Goal: Task Accomplishment & Management: Complete application form

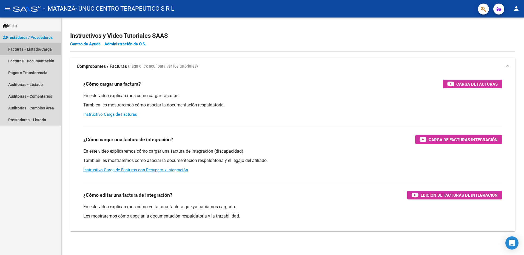
click at [30, 49] on link "Facturas - Listado/Carga" at bounding box center [30, 49] width 61 height 12
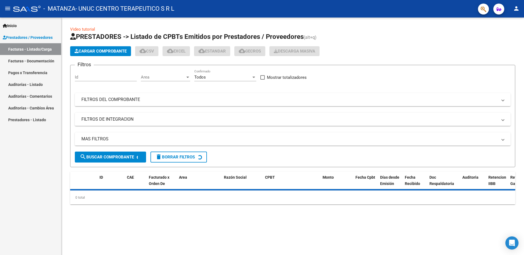
click at [112, 50] on span "Cargar Comprobante" at bounding box center [100, 51] width 52 height 5
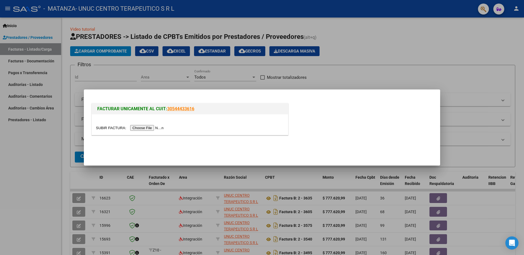
click at [142, 127] on input "file" at bounding box center [130, 128] width 69 height 6
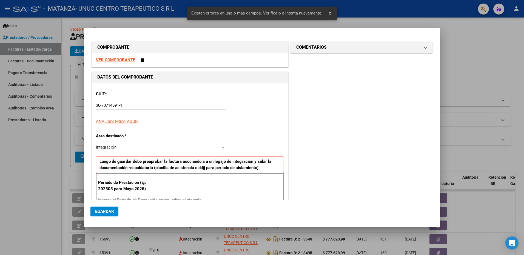
scroll to position [77, 0]
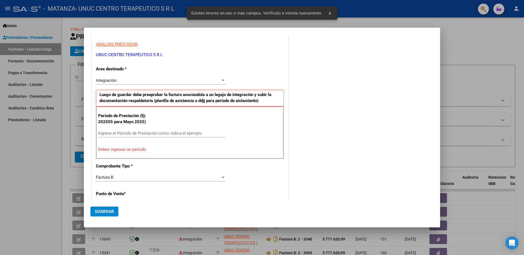
click at [122, 132] on input "Ingrese el Período de Prestación como indica el ejemplo" at bounding box center [161, 133] width 127 height 5
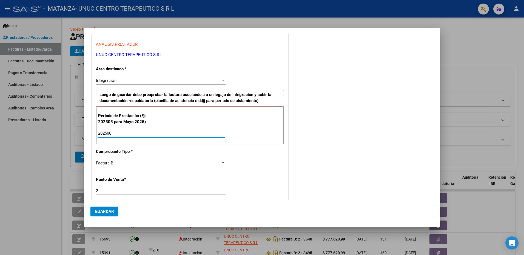
type input "202508"
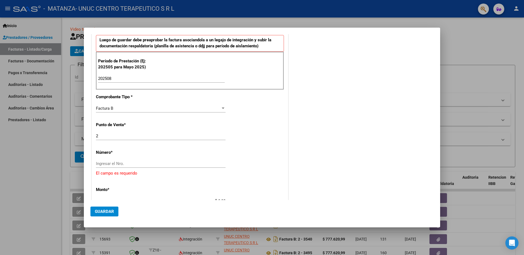
scroll to position [132, 0]
click at [117, 162] on input "Ingresar el Nro." at bounding box center [161, 163] width 130 height 5
type input "3666"
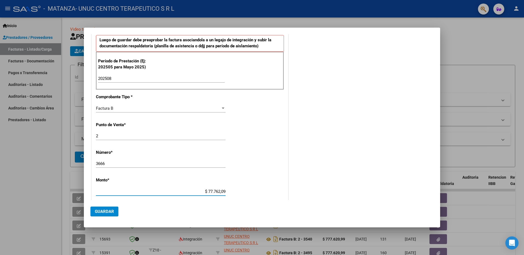
type input "$ 777.620,99"
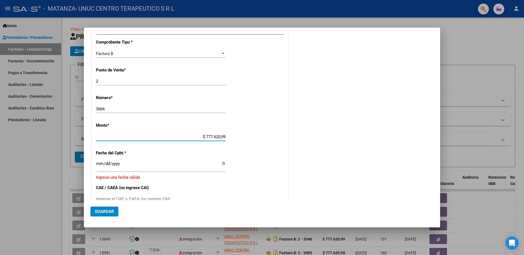
scroll to position [214, 0]
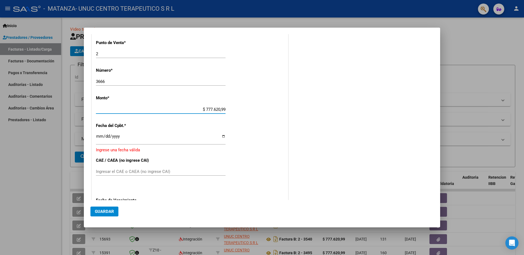
click at [221, 137] on input "Ingresar la fecha" at bounding box center [161, 138] width 130 height 9
type input "[DATE]"
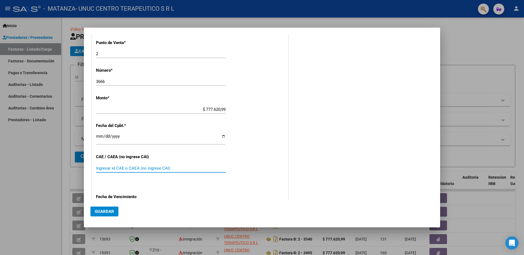
click at [125, 169] on input "Ingresar el CAE o CAEA (no ingrese CAI)" at bounding box center [161, 168] width 130 height 5
click at [107, 166] on input "Ingresar el CAE o CAEA (no ingrese CAI)" at bounding box center [161, 168] width 130 height 5
paste input "75361814783208"
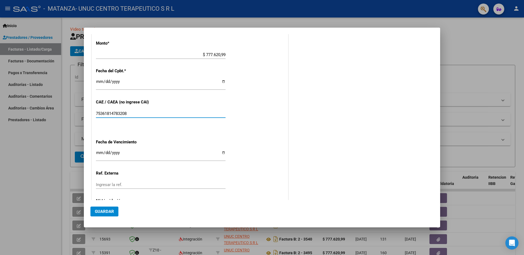
scroll to position [296, 0]
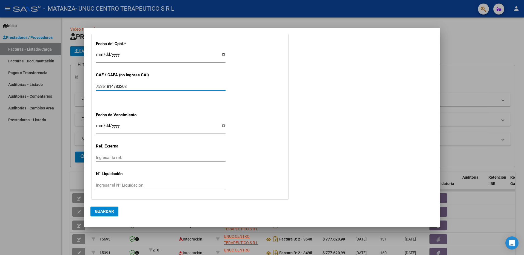
type input "75361814783208"
click at [222, 126] on input "Ingresar la fecha" at bounding box center [161, 128] width 130 height 9
type input "[DATE]"
click at [110, 212] on span "Guardar" at bounding box center [104, 211] width 19 height 5
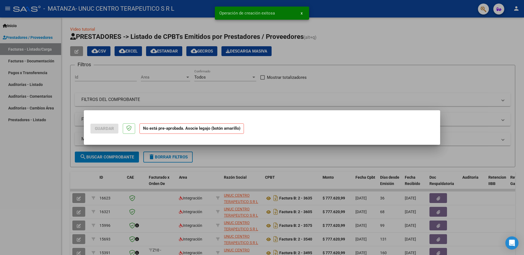
scroll to position [0, 0]
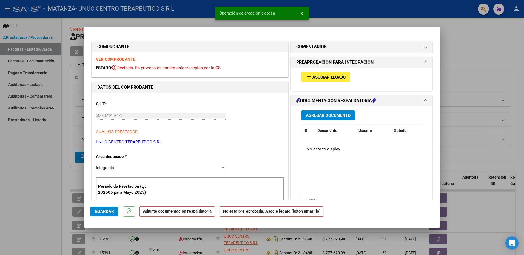
click at [333, 76] on span "Asociar Legajo" at bounding box center [328, 77] width 33 height 5
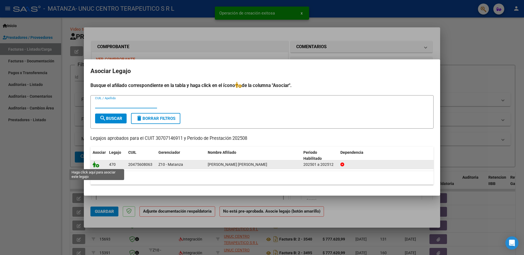
click at [98, 165] on icon at bounding box center [96, 165] width 7 height 6
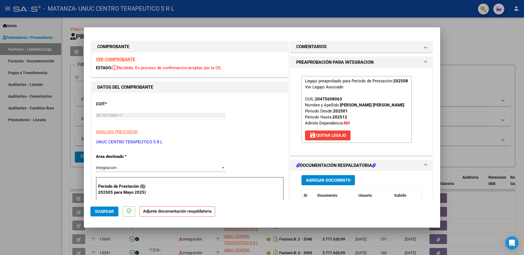
click at [320, 179] on span "Agregar Documento" at bounding box center [328, 180] width 45 height 5
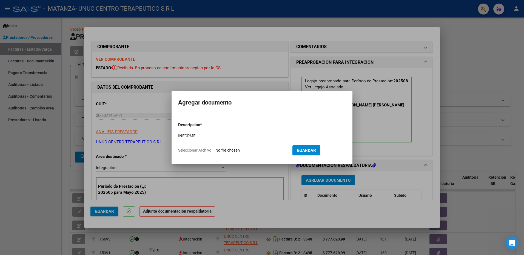
type input "INFORME"
click at [208, 151] on span "Seleccionar Archivo" at bounding box center [194, 150] width 33 height 4
click at [215, 151] on input "Seleccionar Archivo" at bounding box center [251, 150] width 73 height 5
type input "C:\fakepath\Informe agosto 2025.pdf"
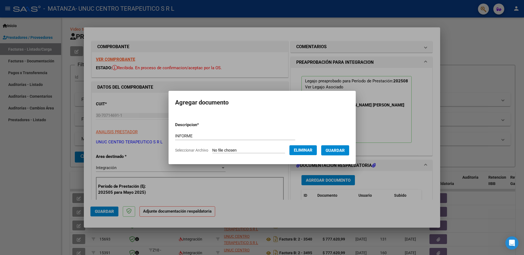
click at [335, 151] on span "Guardar" at bounding box center [334, 150] width 19 height 5
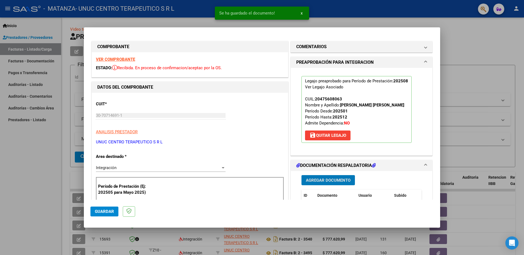
scroll to position [27, 0]
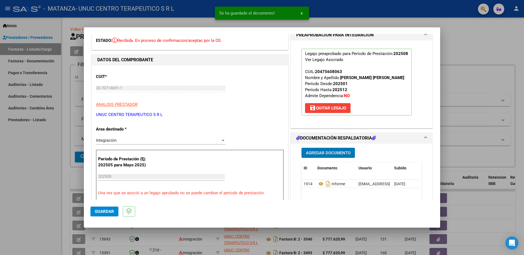
click at [331, 153] on span "Agregar Documento" at bounding box center [328, 153] width 45 height 5
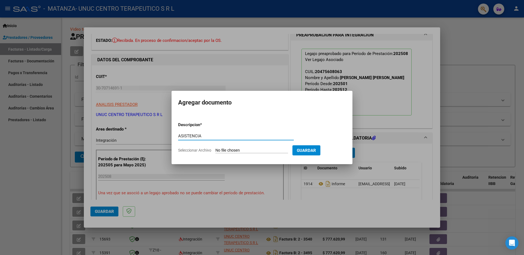
type input "ASISTENCIA"
click at [197, 150] on span "Seleccionar Archivo" at bounding box center [194, 150] width 33 height 4
click at [215, 150] on input "Seleccionar Archivo" at bounding box center [251, 150] width 73 height 5
type input "C:\fakepath\[PERSON_NAME] ag25.pdf"
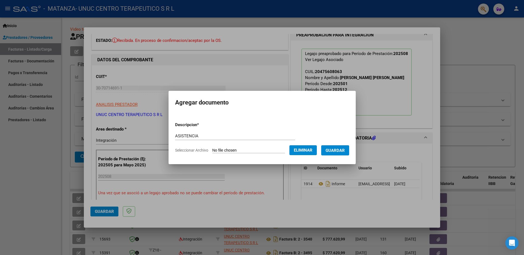
click at [335, 153] on span "Guardar" at bounding box center [334, 150] width 19 height 5
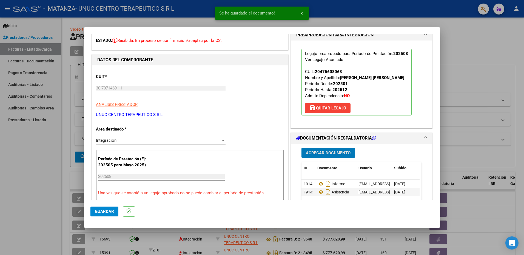
click at [322, 152] on span "Agregar Documento" at bounding box center [328, 153] width 45 height 5
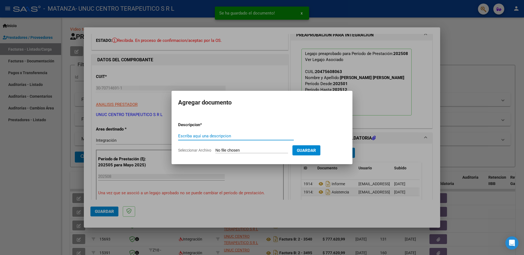
click at [222, 135] on input "Escriba aquí una descripcion" at bounding box center [236, 136] width 116 height 5
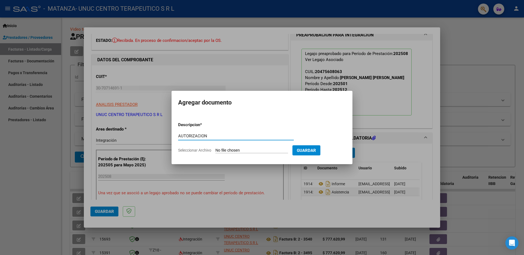
type input "AUTORIZACION"
click at [201, 149] on span "Seleccionar Archivo" at bounding box center [194, 150] width 33 height 4
click at [215, 149] on input "Seleccionar Archivo" at bounding box center [251, 150] width 73 height 5
type input "C:\fakepath\AUTORIZACION [PERSON_NAME](UNUC) (2).pdf"
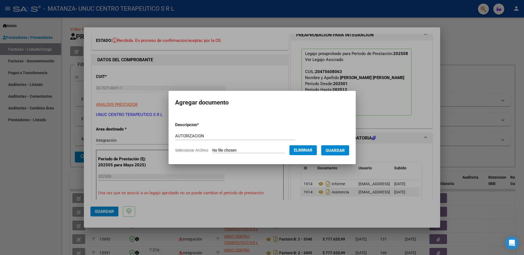
click at [339, 151] on span "Guardar" at bounding box center [334, 150] width 19 height 5
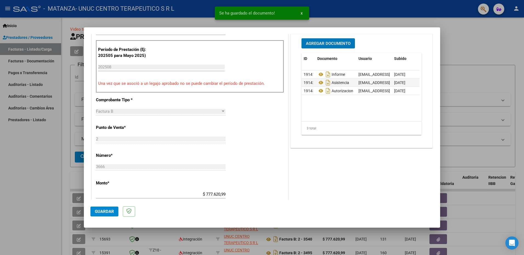
scroll to position [192, 0]
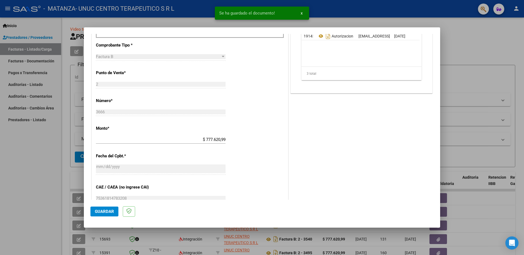
click at [110, 212] on span "Guardar" at bounding box center [104, 211] width 19 height 5
click at [478, 48] on div at bounding box center [262, 127] width 524 height 255
